Goal: Check status: Check status

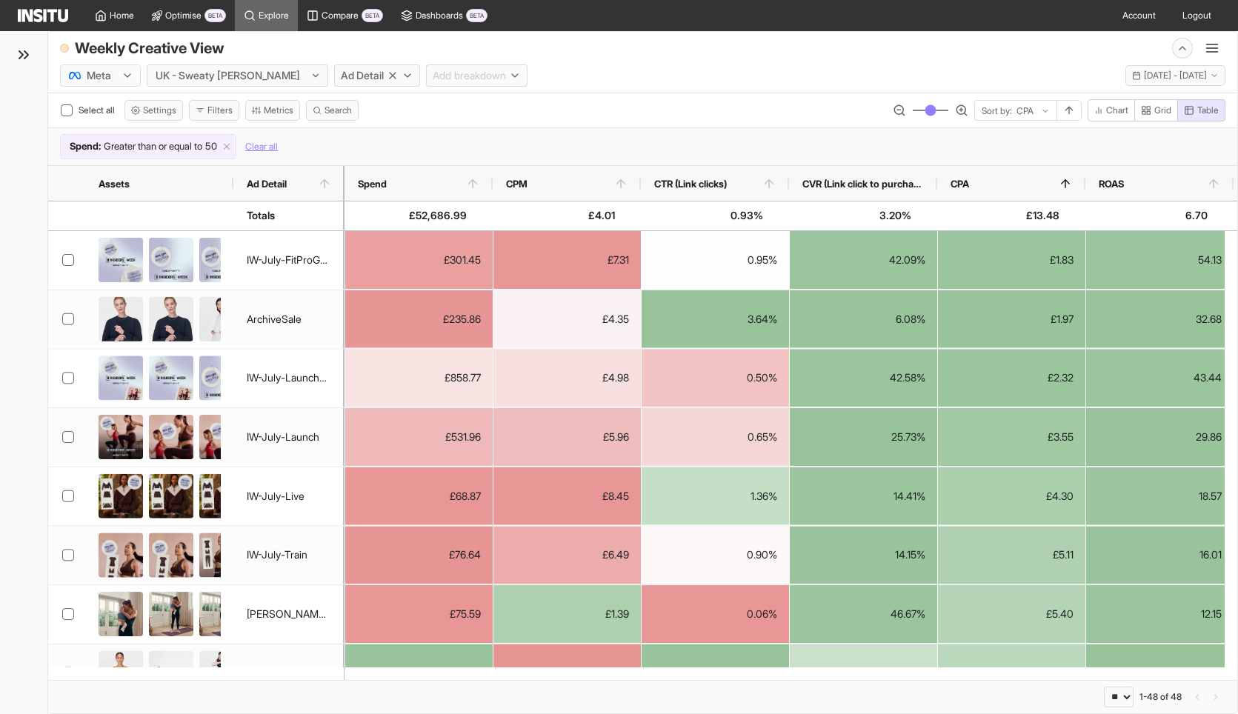
select select "**"
click at [835, 43] on div "Weekly Creative View New explore Export Delete Share Save" at bounding box center [643, 45] width 1190 height 27
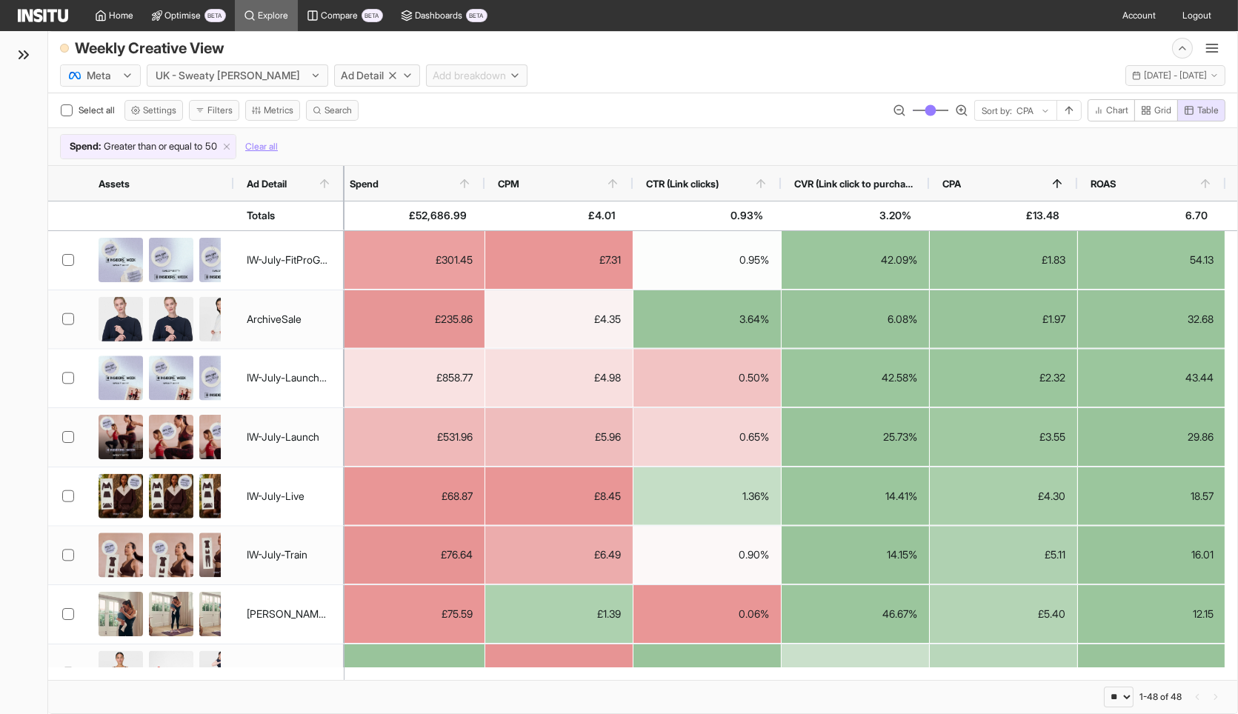
click at [800, 52] on div "Weekly Creative View New explore Export Delete Share Save" at bounding box center [643, 45] width 1190 height 27
click at [780, 39] on div "Weekly Creative View New explore Export Delete Share Save" at bounding box center [643, 45] width 1190 height 27
click at [756, 55] on div "Weekly Creative View New explore Export Delete Share Save" at bounding box center [643, 45] width 1190 height 27
click at [1204, 77] on span "[DATE] - [DATE]" at bounding box center [1175, 76] width 63 height 12
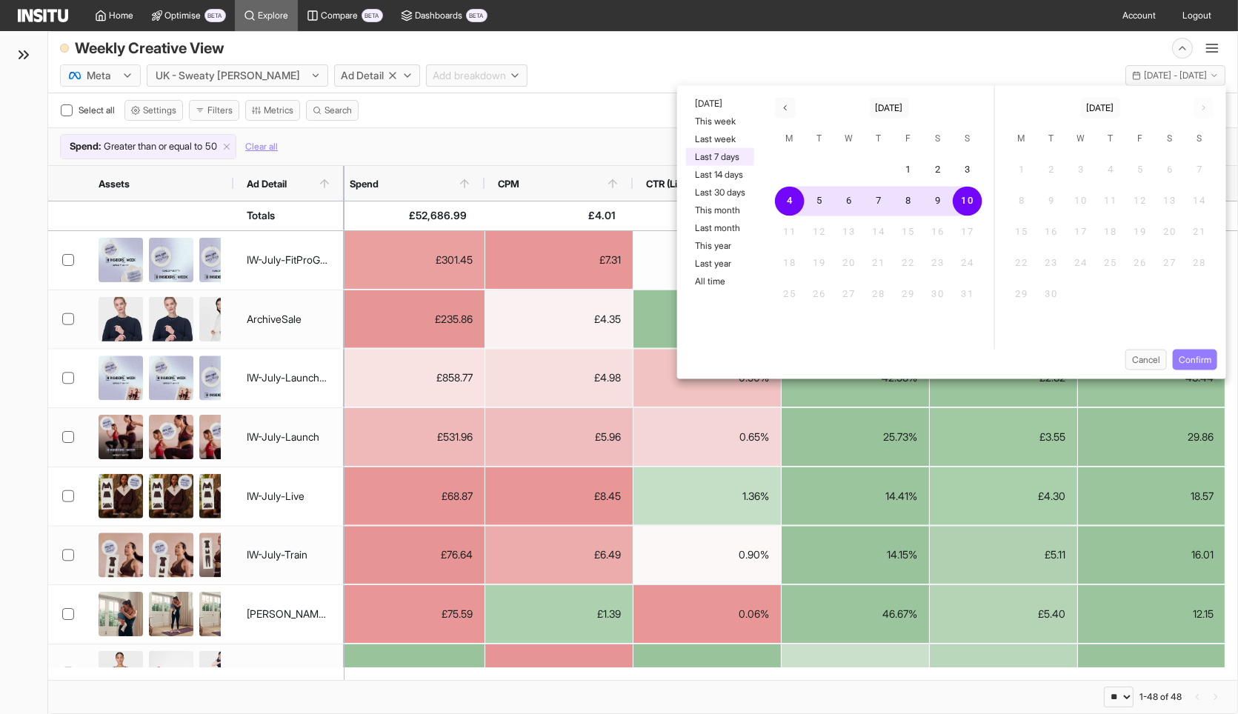
click at [869, 54] on div "Weekly Creative View New explore Export Delete Share Save" at bounding box center [643, 45] width 1190 height 27
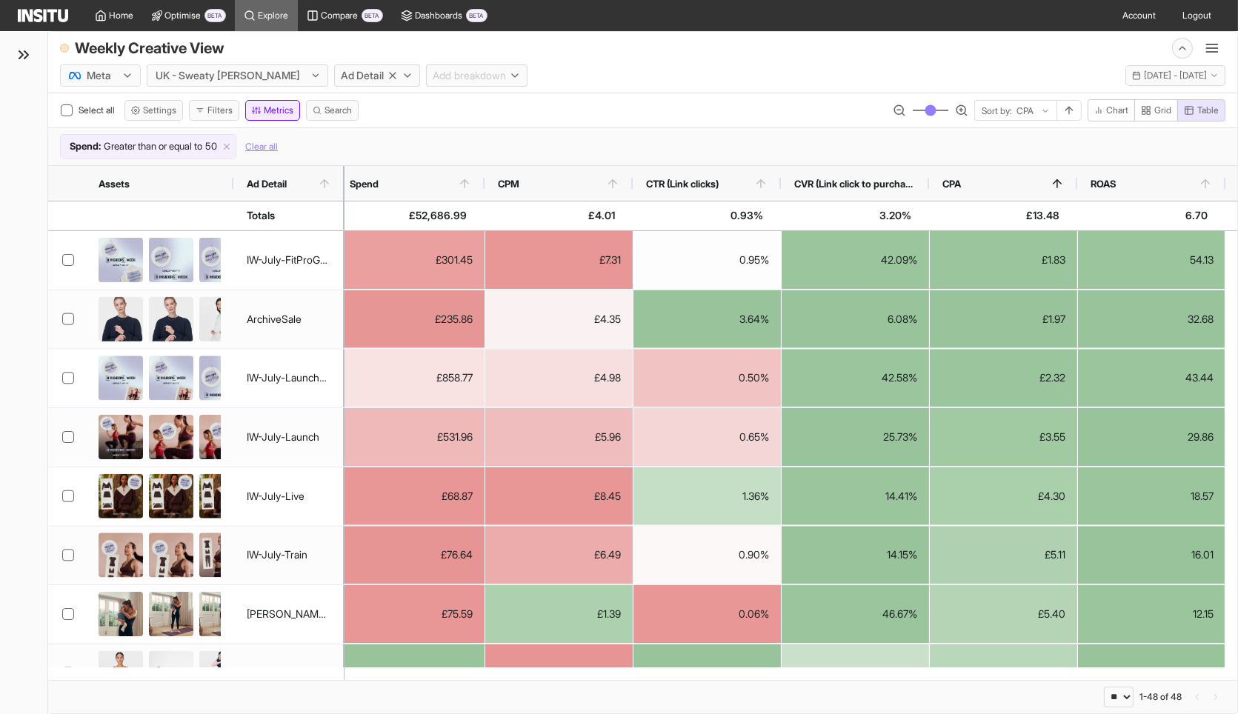
click at [277, 110] on button "Metrics" at bounding box center [272, 110] width 55 height 21
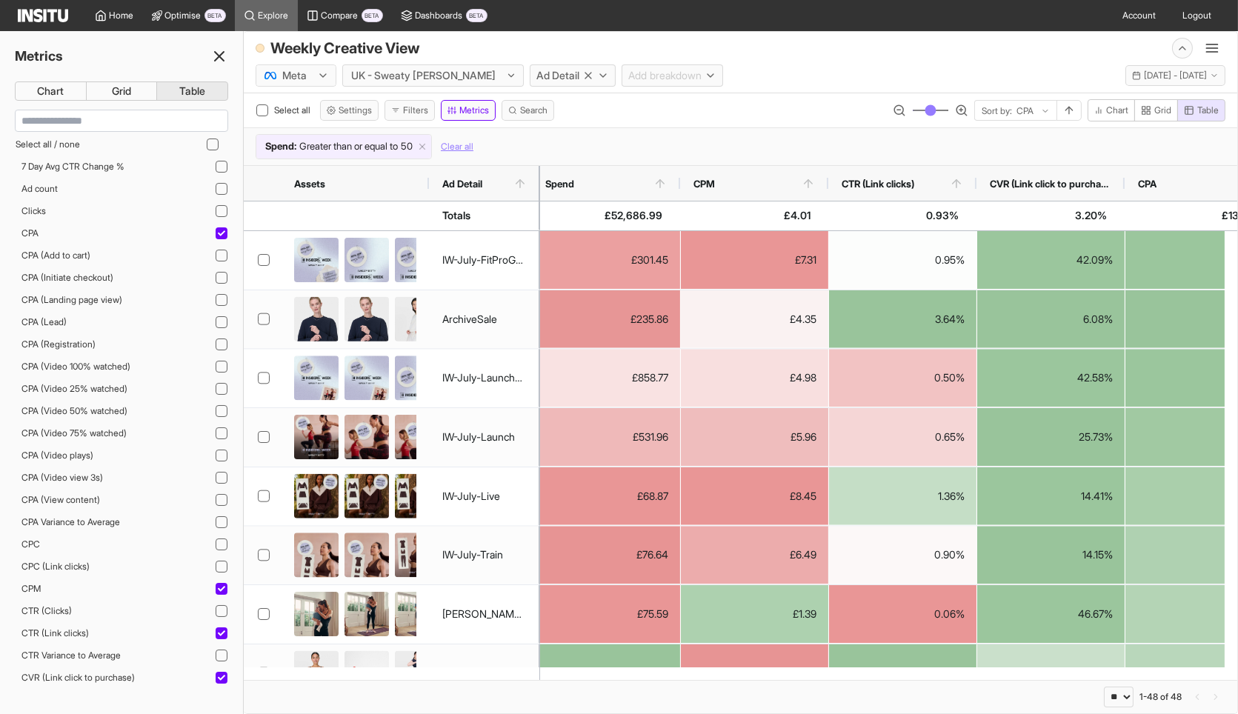
scroll to position [0, 0]
click at [220, 53] on line at bounding box center [219, 56] width 9 height 9
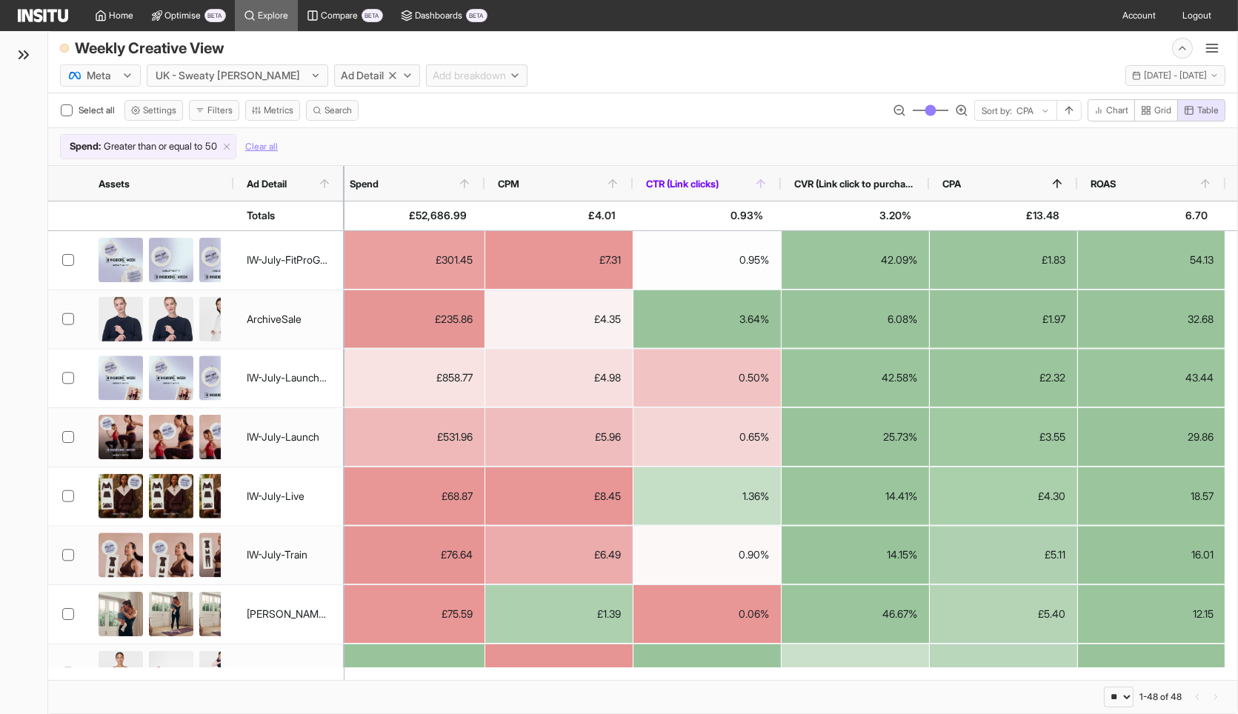
click at [732, 178] on span "CTR (Link clicks)" at bounding box center [700, 184] width 108 height 12
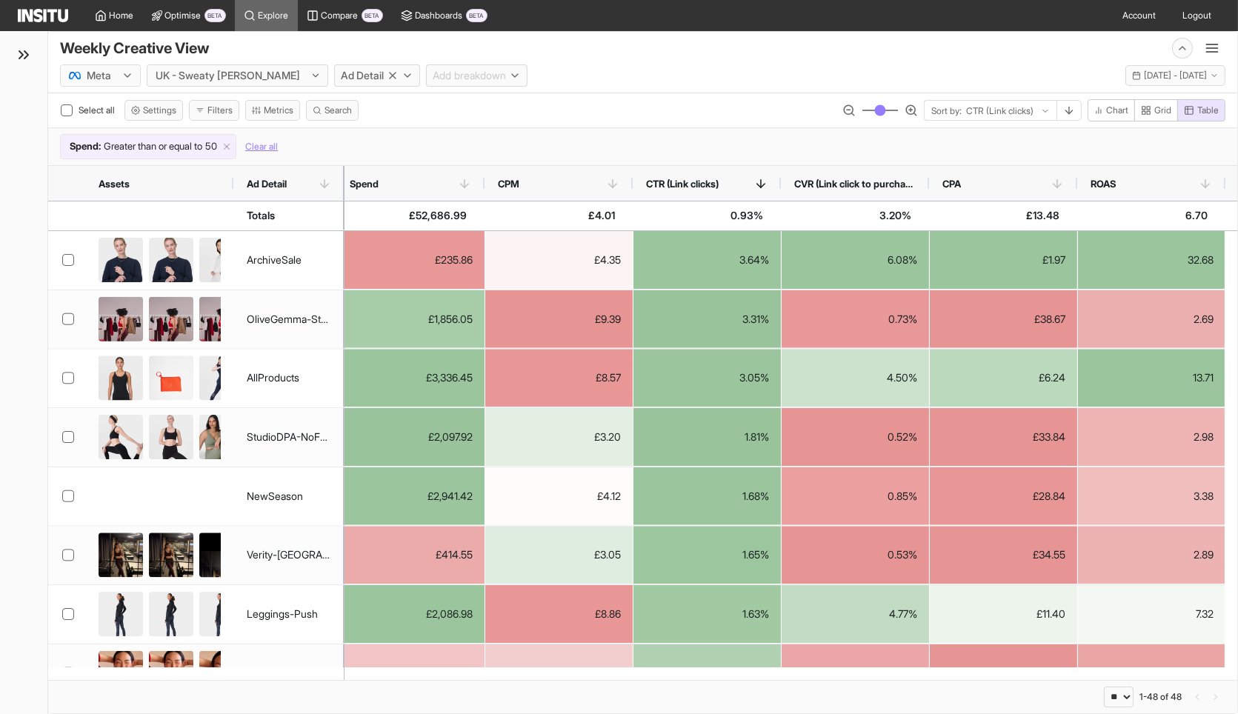
click at [799, 110] on div "Select all Settings Filters Metrics Search Sort by: CTR (Link clicks) Chart Gri…" at bounding box center [643, 113] width 1190 height 28
click at [1144, 74] on span "[DATE] - [DATE]" at bounding box center [1175, 76] width 63 height 12
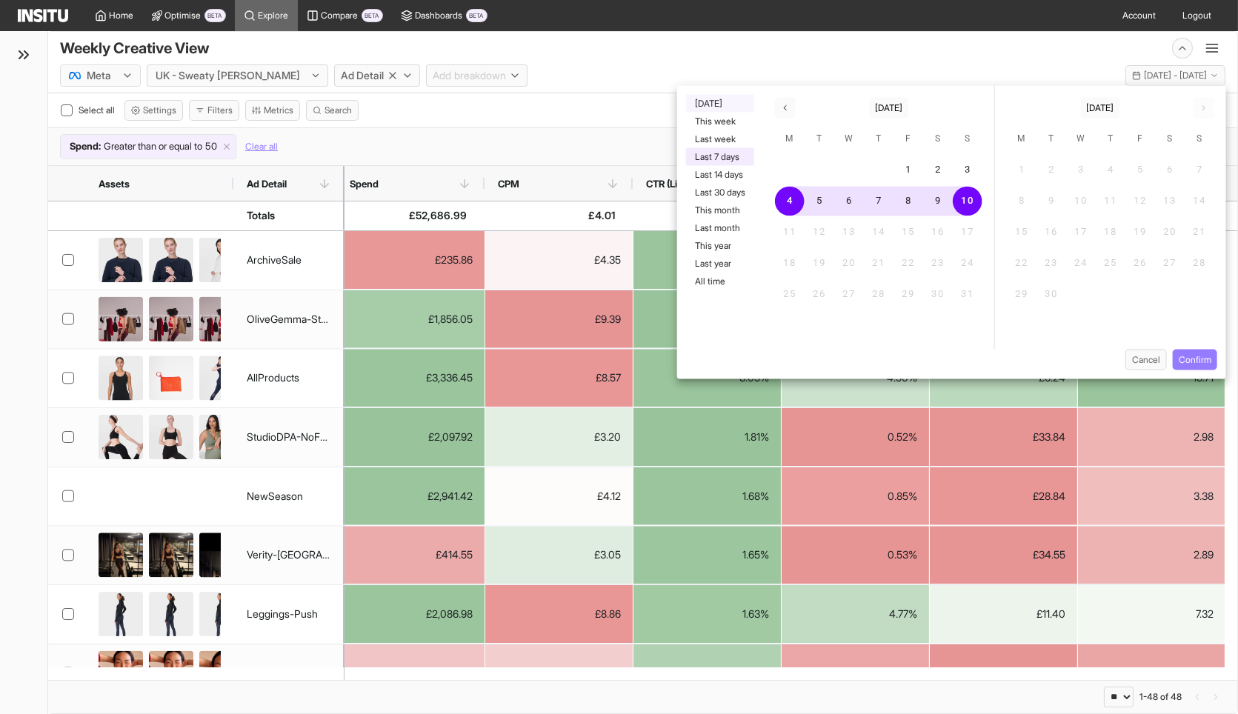
click at [726, 104] on button "[DATE]" at bounding box center [720, 104] width 68 height 18
drag, startPoint x: 1196, startPoint y: 359, endPoint x: 946, endPoint y: 136, distance: 335.0
click at [1196, 358] on button "Confirm" at bounding box center [1195, 360] width 44 height 21
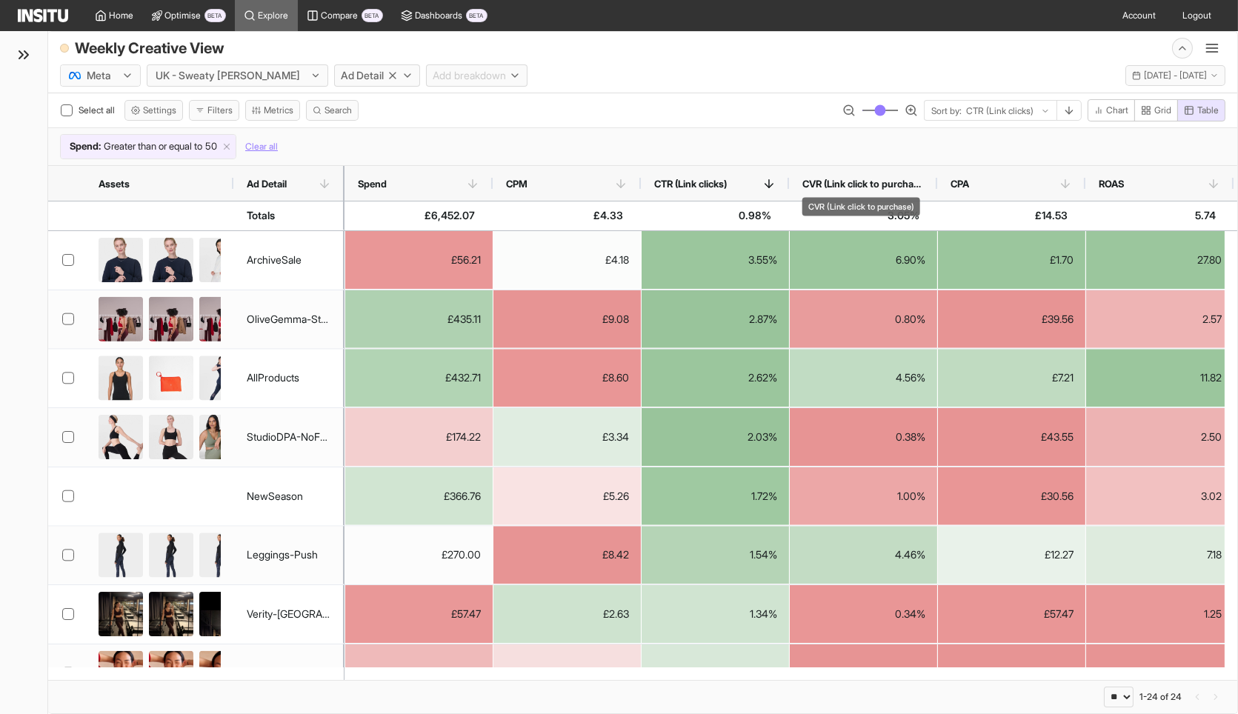
drag, startPoint x: 901, startPoint y: 181, endPoint x: 901, endPoint y: 139, distance: 42.2
click at [901, 181] on span "CVR (Link click to purchase)" at bounding box center [864, 184] width 122 height 12
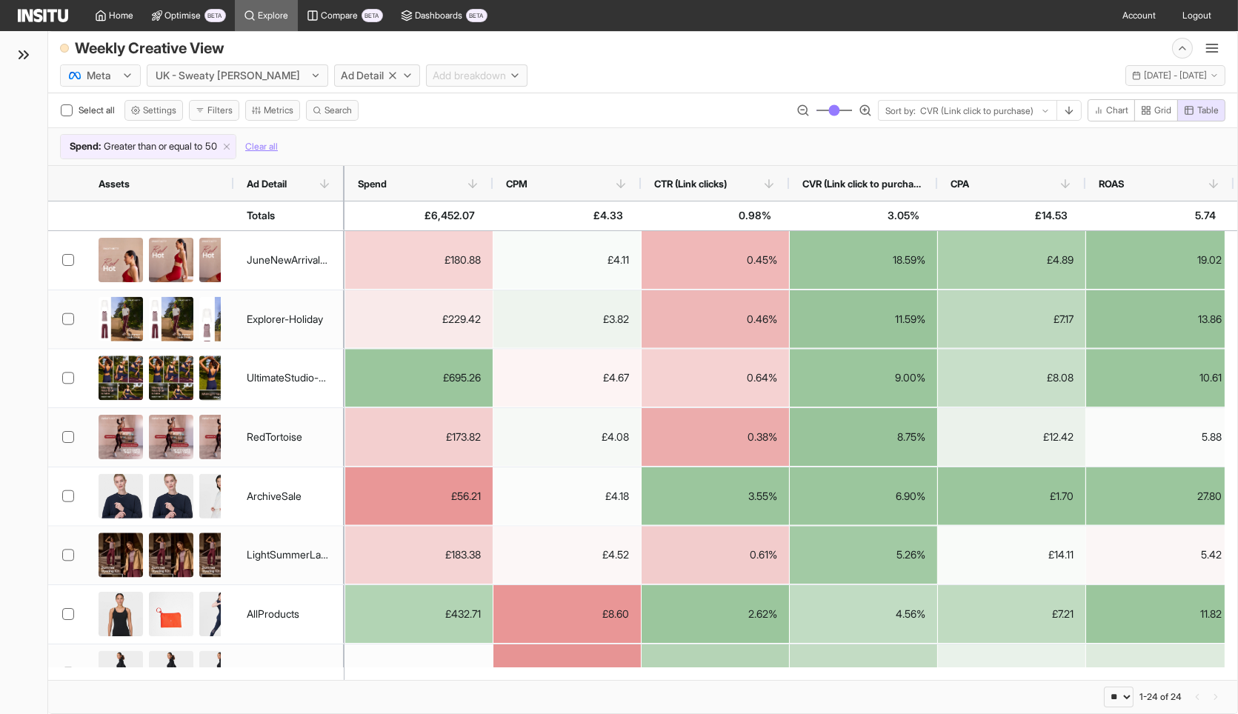
click at [697, 59] on div "Meta UK - Sweaty [PERSON_NAME] Ad Detail Add breakdown [DATE] - [DATE] [DATE] -…" at bounding box center [643, 73] width 1190 height 28
click at [568, 25] on div "Home Optimise BETA Explore Compare BETA Dashboards BETA Account Logout" at bounding box center [619, 15] width 1203 height 31
